Goal: Navigation & Orientation: Go to known website

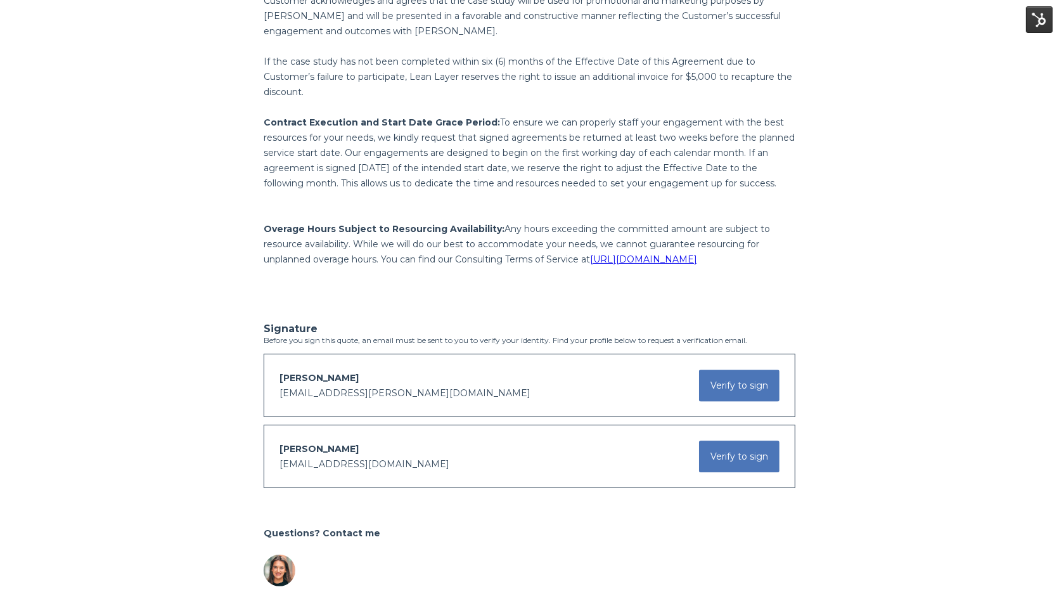
scroll to position [2749, 0]
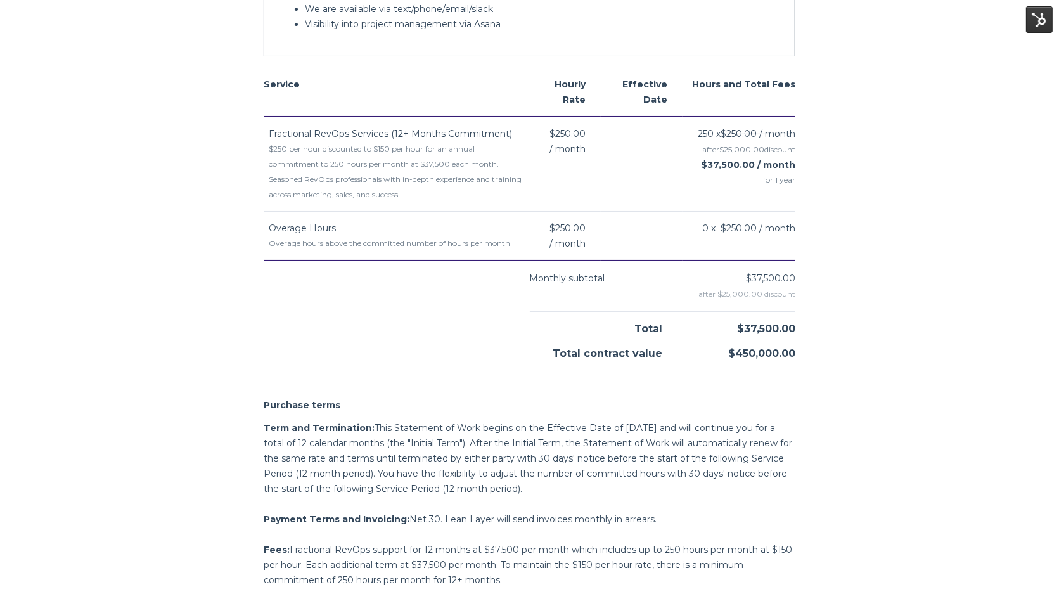
scroll to position [661, 0]
